Goal: Find specific page/section: Find specific page/section

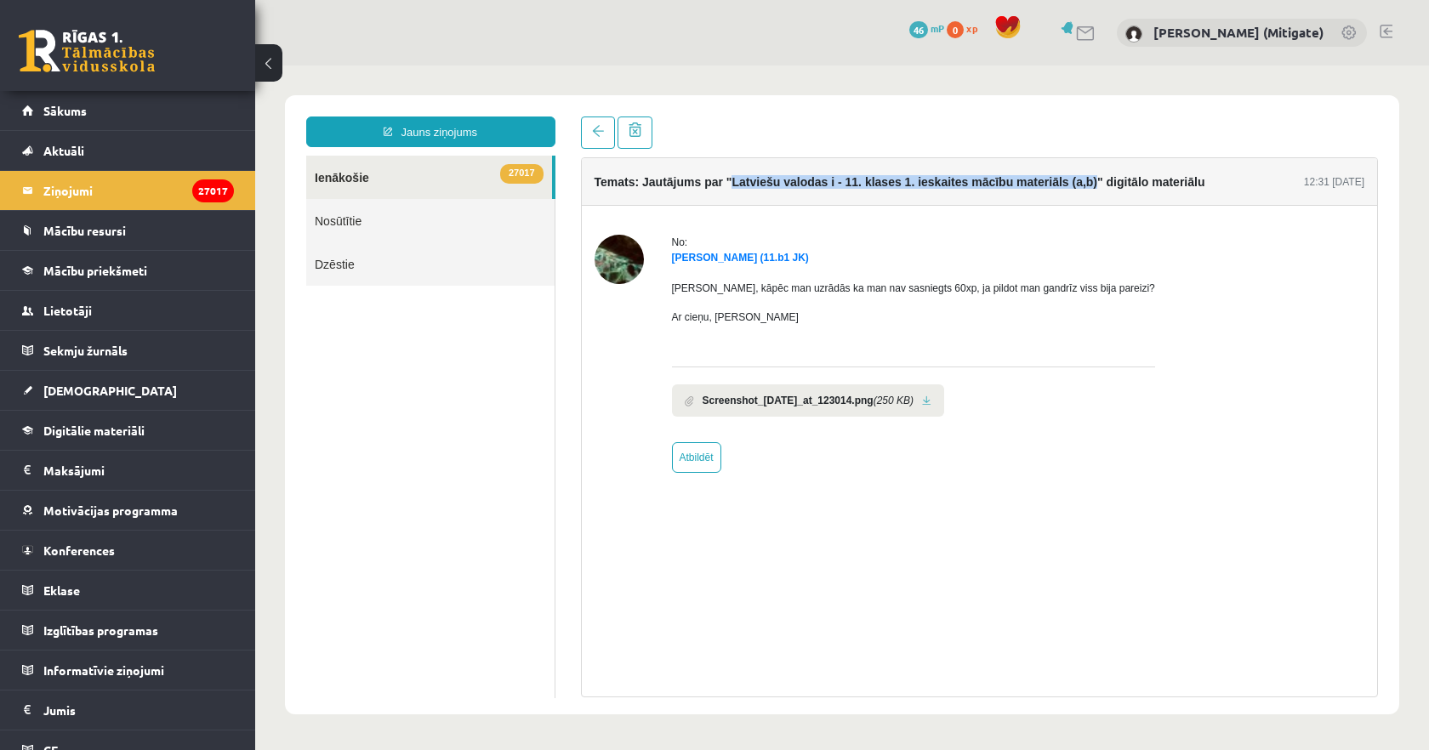
click at [387, 179] on link "27017 Ienākošie" at bounding box center [429, 177] width 246 height 43
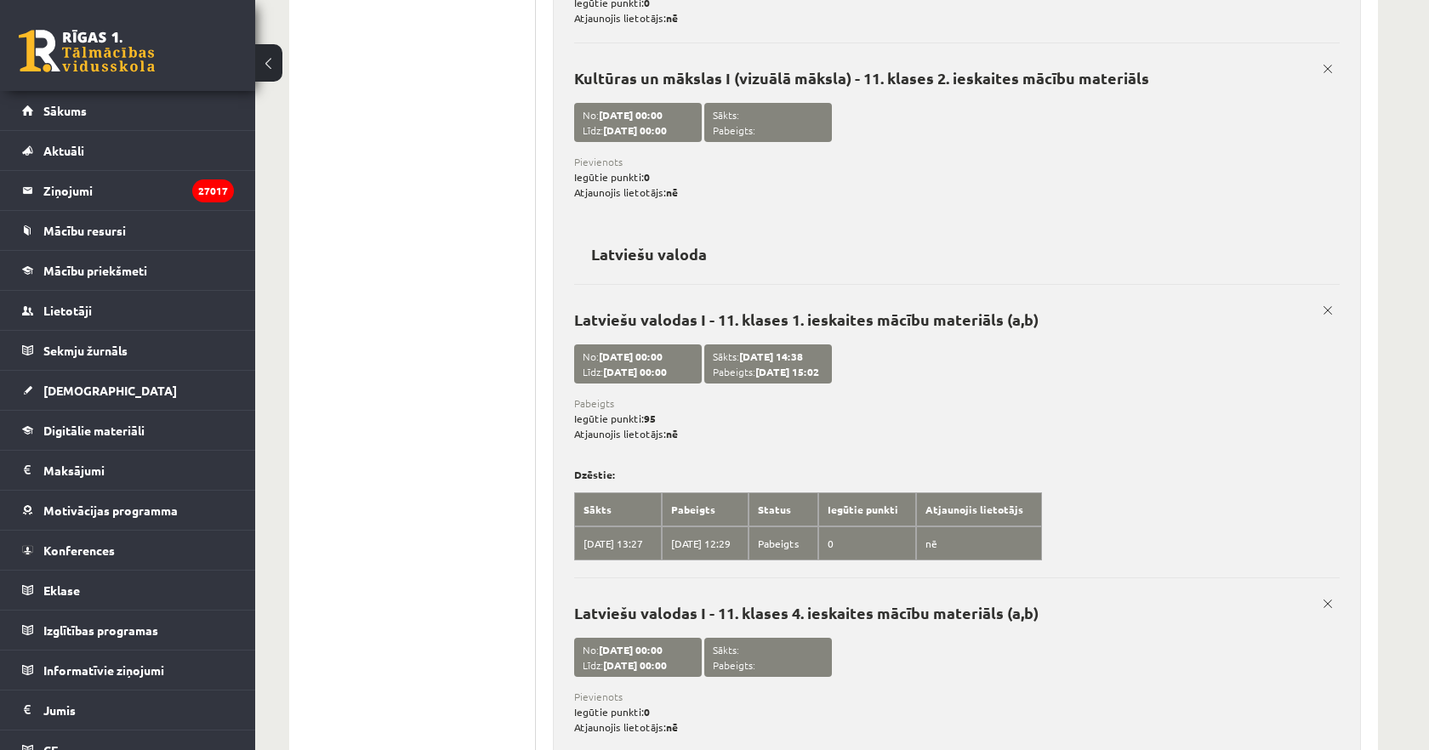
scroll to position [4059, 0]
